Goal: Task Accomplishment & Management: Complete application form

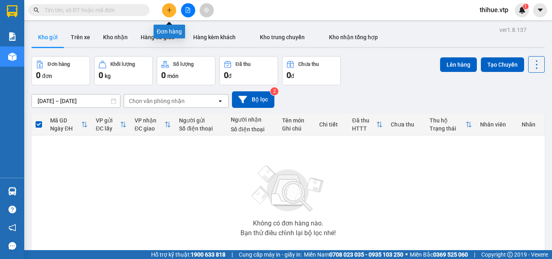
click at [167, 10] on icon "plus" at bounding box center [170, 10] width 6 height 6
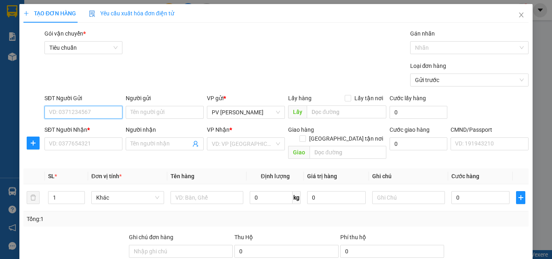
click at [85, 110] on input "SĐT Người Gửi" at bounding box center [83, 112] width 78 height 13
type input "0"
type input "0000000000"
click at [152, 109] on input "Người gửi" at bounding box center [165, 112] width 78 height 13
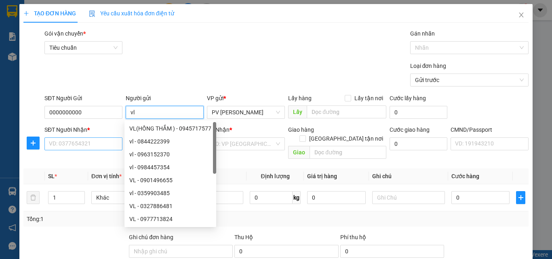
type input "vl"
click at [71, 143] on input "SĐT Người Nhận *" at bounding box center [83, 143] width 78 height 13
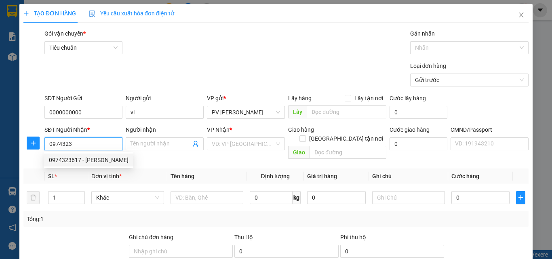
click at [93, 160] on div "0974323617 - [PERSON_NAME]" at bounding box center [89, 160] width 80 height 9
type input "0974323617"
type input "[PERSON_NAME]"
type input "bxmd"
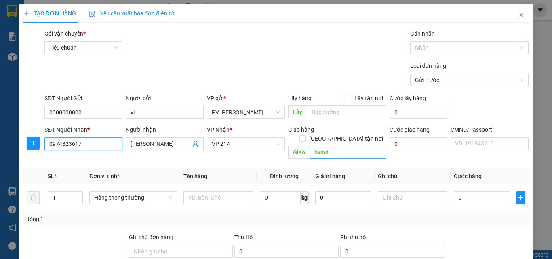
type input "0974323617"
click at [340, 146] on input "bxmd" at bounding box center [348, 152] width 77 height 13
click at [294, 233] on div "Thu Hộ" at bounding box center [286, 237] width 104 height 9
click at [339, 146] on input "bxmd" at bounding box center [348, 152] width 77 height 13
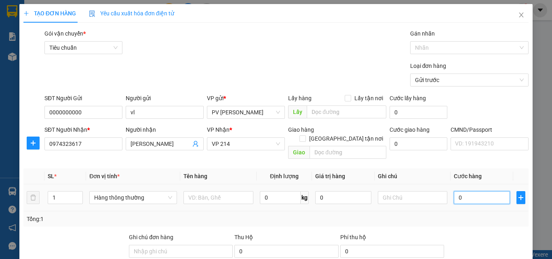
click at [454, 191] on input "0" at bounding box center [482, 197] width 56 height 13
type input "5"
type input "50"
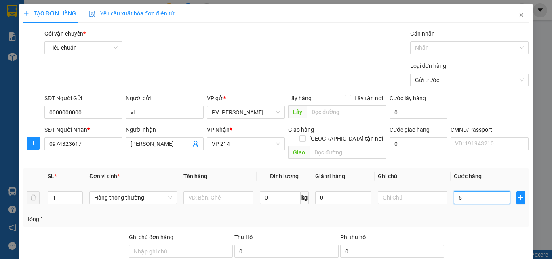
type input "50"
type input "500"
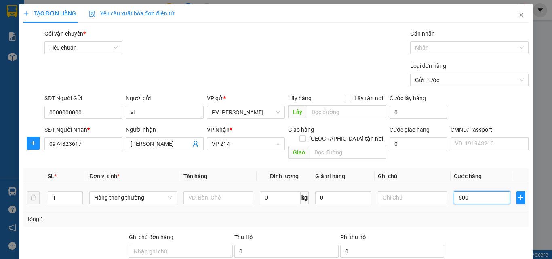
type input "5.000"
type input "50.000"
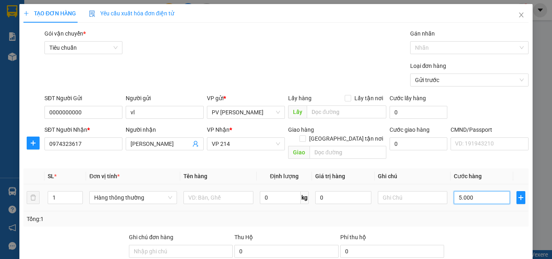
type input "50.000"
click at [198, 191] on input "text" at bounding box center [218, 197] width 70 height 13
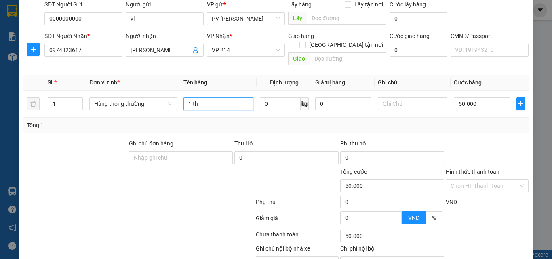
scroll to position [121, 0]
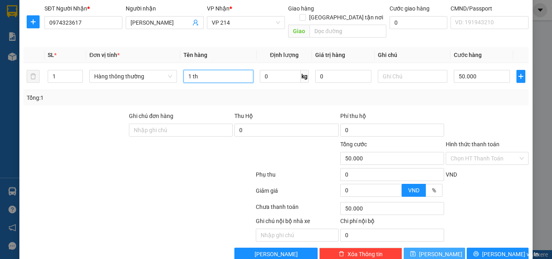
type input "1 th"
click at [435, 250] on span "[PERSON_NAME]" at bounding box center [440, 254] width 43 height 9
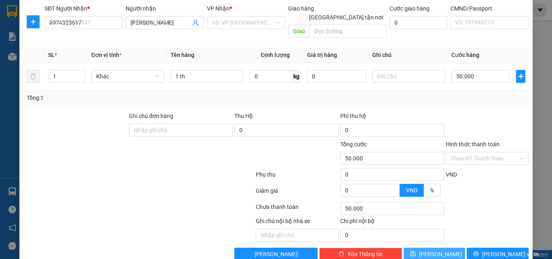
type input "0"
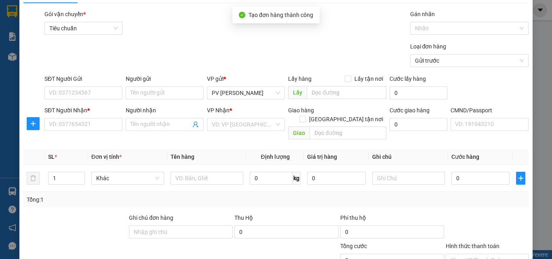
scroll to position [0, 0]
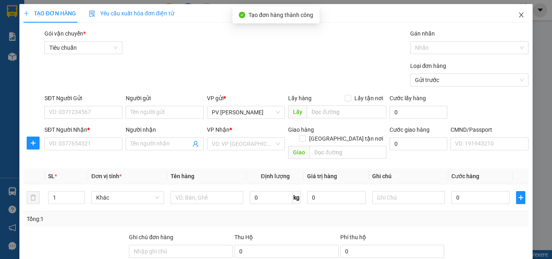
click at [518, 15] on icon "close" at bounding box center [521, 15] width 6 height 6
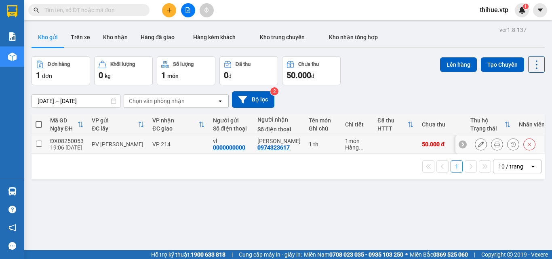
click at [40, 143] on input "checkbox" at bounding box center [39, 144] width 6 height 6
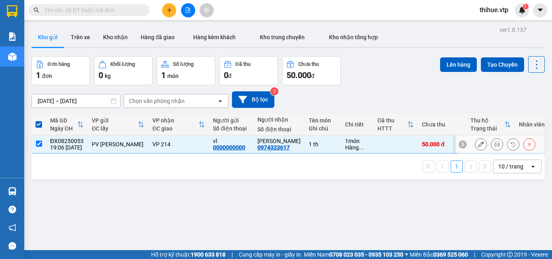
click at [37, 145] on input "checkbox" at bounding box center [39, 144] width 6 height 6
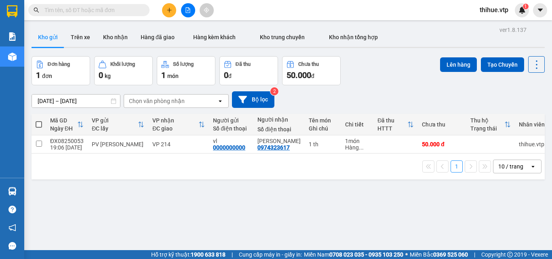
click at [40, 122] on span at bounding box center [39, 124] width 6 height 6
click at [39, 120] on input "checkbox" at bounding box center [39, 120] width 0 height 0
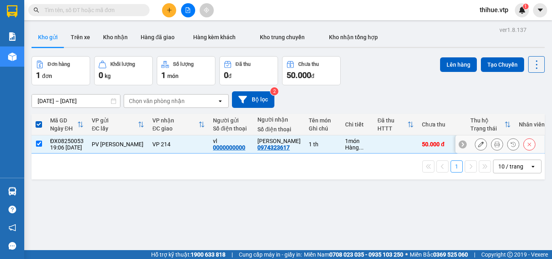
click at [345, 142] on div "1 món" at bounding box center [357, 141] width 24 height 6
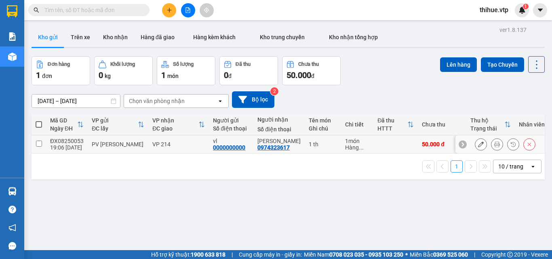
click at [345, 142] on div "1 món" at bounding box center [357, 141] width 24 height 6
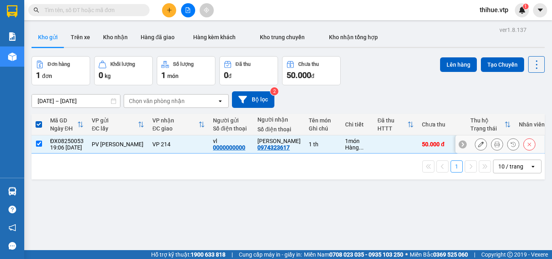
click at [345, 142] on div "1 món" at bounding box center [357, 141] width 24 height 6
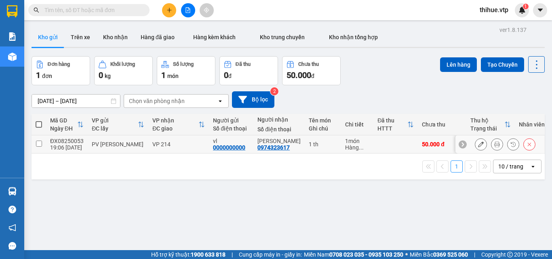
click at [345, 141] on div "1 món" at bounding box center [357, 141] width 24 height 6
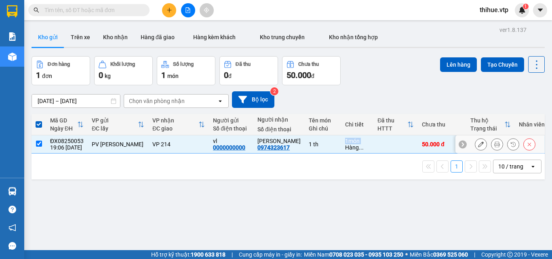
click at [345, 141] on div "1 món" at bounding box center [357, 141] width 24 height 6
checkbox input "false"
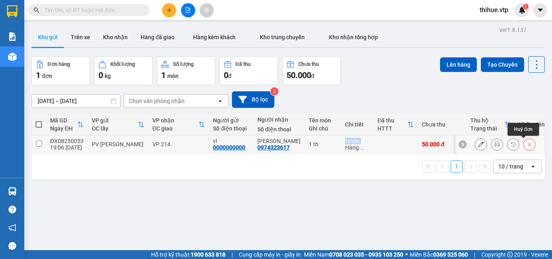
click at [527, 143] on icon at bounding box center [530, 144] width 6 height 6
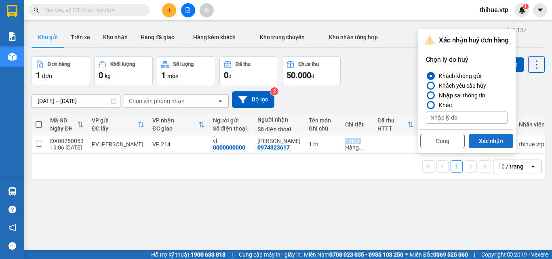
click at [489, 143] on button "Xác nhận" at bounding box center [491, 141] width 44 height 15
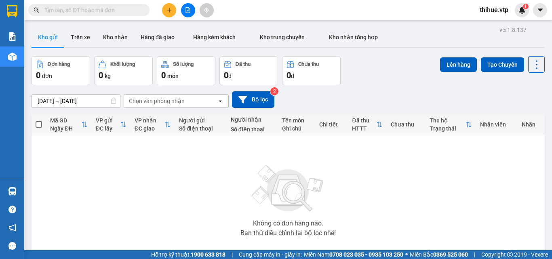
click at [38, 123] on span at bounding box center [39, 124] width 6 height 6
click at [39, 120] on input "checkbox" at bounding box center [39, 120] width 0 height 0
click at [170, 9] on icon "plus" at bounding box center [170, 10] width 6 height 6
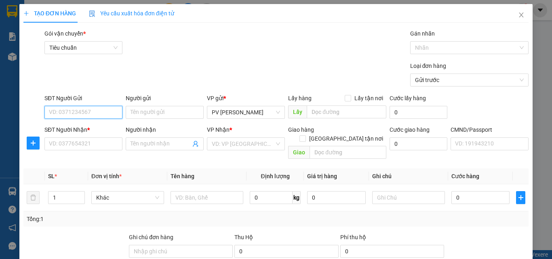
click at [84, 109] on input "SĐT Người Gửi" at bounding box center [83, 112] width 78 height 13
click at [80, 144] on input "SĐT Người Nhận *" at bounding box center [83, 143] width 78 height 13
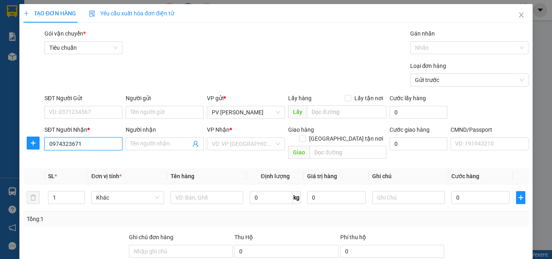
click at [90, 142] on input "0974323671" at bounding box center [83, 143] width 78 height 13
click at [92, 143] on input "0974323671" at bounding box center [83, 143] width 78 height 13
type input "0974323671"
click at [153, 143] on input "Người nhận" at bounding box center [161, 143] width 60 height 9
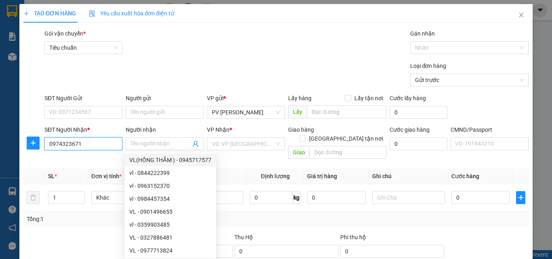
click at [89, 143] on input "0974323671" at bounding box center [83, 143] width 78 height 13
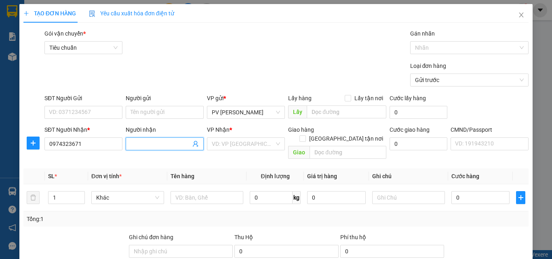
click at [155, 147] on input "Người nhận" at bounding box center [161, 143] width 60 height 9
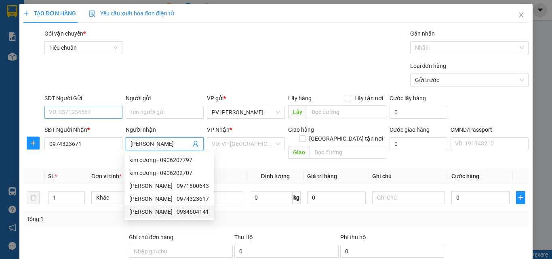
type input "[PERSON_NAME]"
click at [90, 110] on input "SĐT Người Gửi" at bounding box center [83, 112] width 78 height 13
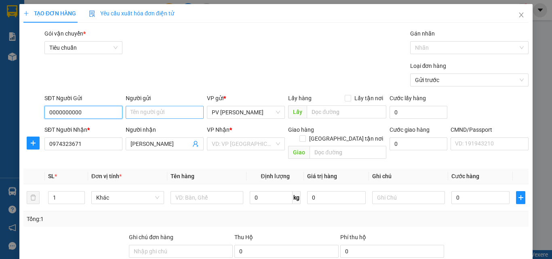
type input "0000000000"
click at [143, 112] on input "Người gửi" at bounding box center [165, 112] width 78 height 13
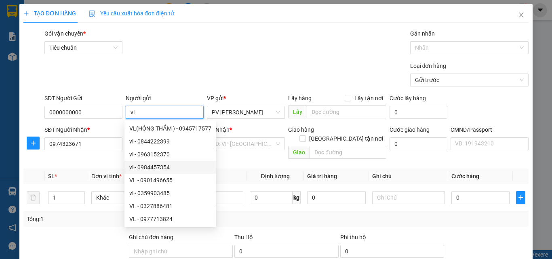
type input "vl"
click at [218, 169] on th "Tên hàng" at bounding box center [206, 177] width 79 height 16
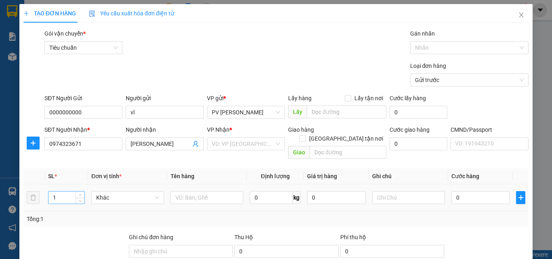
click at [54, 192] on input "1" at bounding box center [66, 198] width 36 height 12
click at [59, 192] on input "1" at bounding box center [66, 198] width 36 height 12
type input "2"
click at [189, 191] on input "text" at bounding box center [207, 197] width 73 height 13
type input "1th 1b"
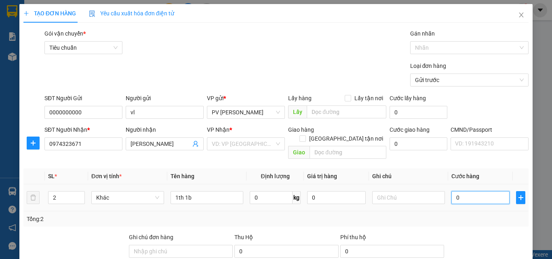
click at [453, 191] on input "0" at bounding box center [480, 197] width 58 height 13
type input "1"
type input "10"
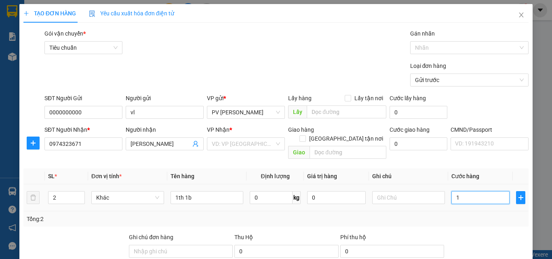
type input "10"
type input "100"
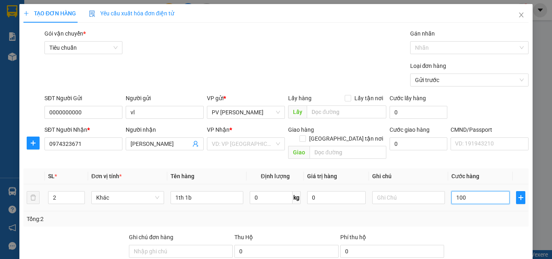
type input "1.000"
type input "10.000"
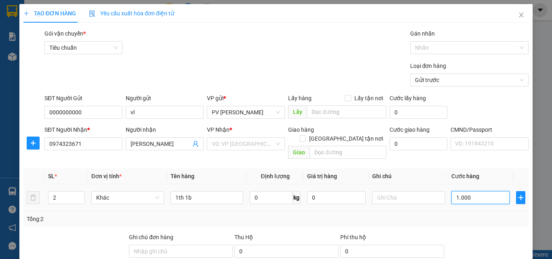
type input "10.000"
type input "100.000"
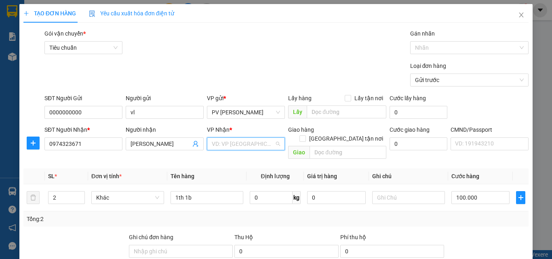
click at [229, 142] on input "search" at bounding box center [243, 144] width 63 height 12
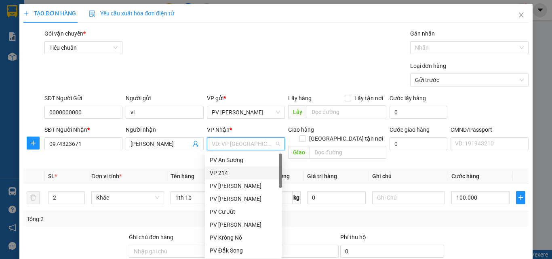
click at [230, 169] on div "VP 214" at bounding box center [243, 173] width 67 height 9
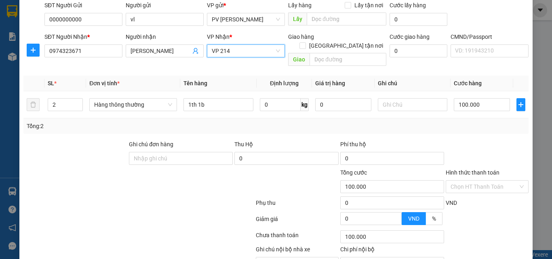
scroll to position [121, 0]
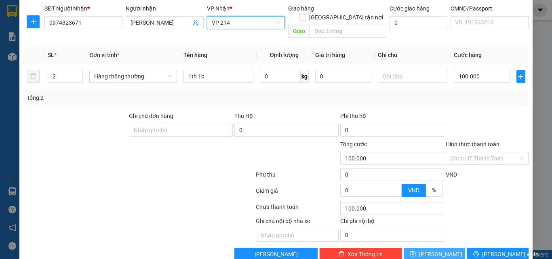
click at [435, 250] on span "[PERSON_NAME]" at bounding box center [440, 254] width 43 height 9
type input "1"
type input "0"
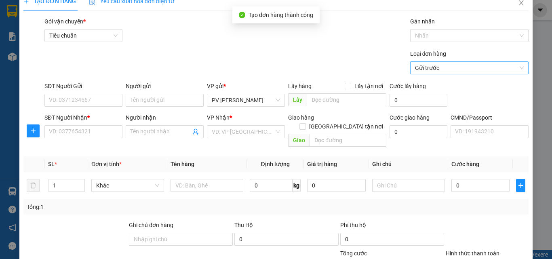
scroll to position [0, 0]
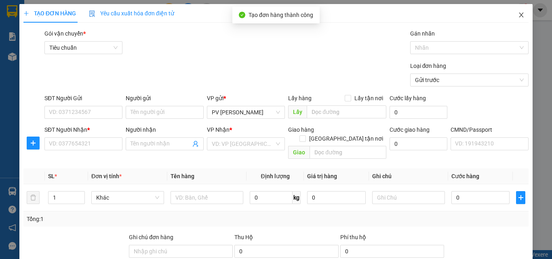
click at [519, 15] on icon "close" at bounding box center [521, 15] width 4 height 5
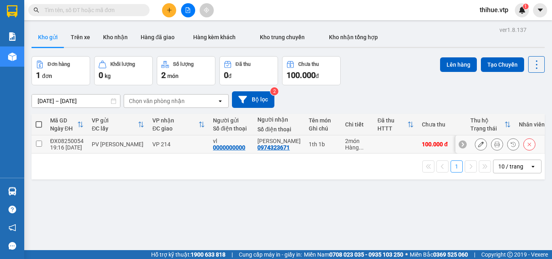
click at [38, 143] on input "checkbox" at bounding box center [39, 144] width 6 height 6
checkbox input "true"
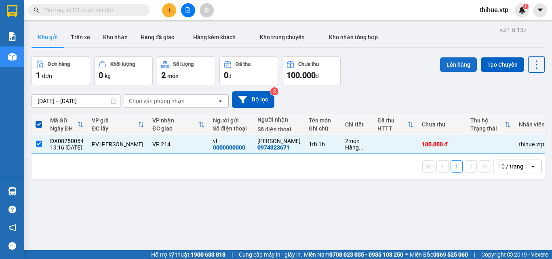
click at [451, 63] on button "Lên hàng" at bounding box center [458, 64] width 37 height 15
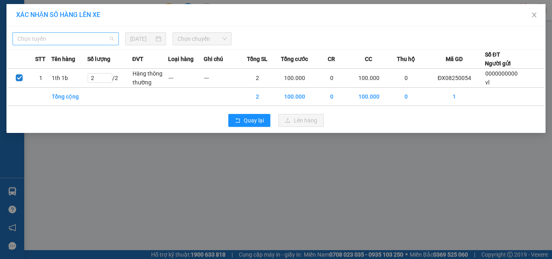
click at [68, 36] on span "Chọn tuyến" at bounding box center [65, 39] width 97 height 12
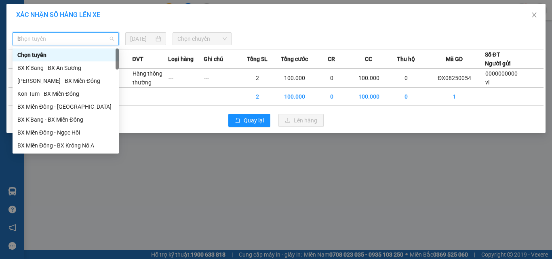
type input "b"
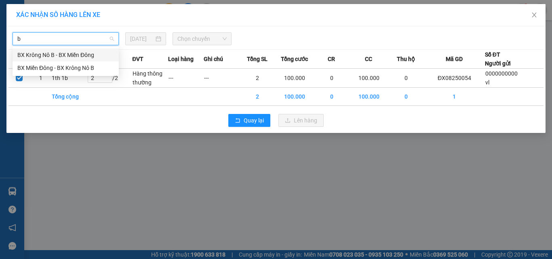
click at [38, 55] on div "BX Krông Nô B - BX Miền Đông" at bounding box center [65, 55] width 97 height 9
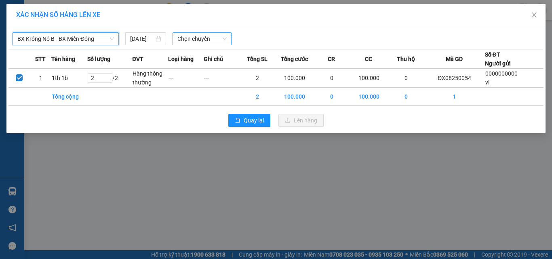
click at [194, 41] on span "Chọn chuyến" at bounding box center [202, 39] width 50 height 12
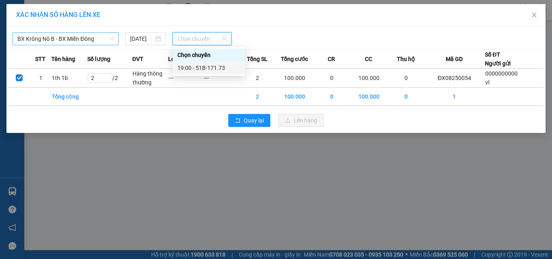
click at [216, 69] on div "19:00 - 51B-171.73" at bounding box center [208, 67] width 63 height 9
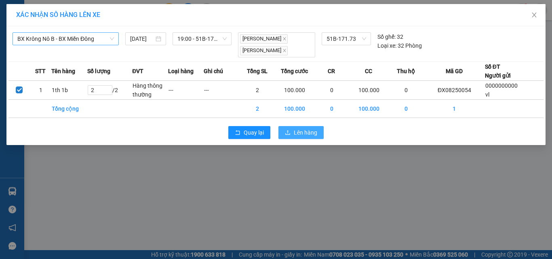
click at [302, 135] on span "Lên hàng" at bounding box center [305, 132] width 23 height 9
